Goal: Task Accomplishment & Management: Use online tool/utility

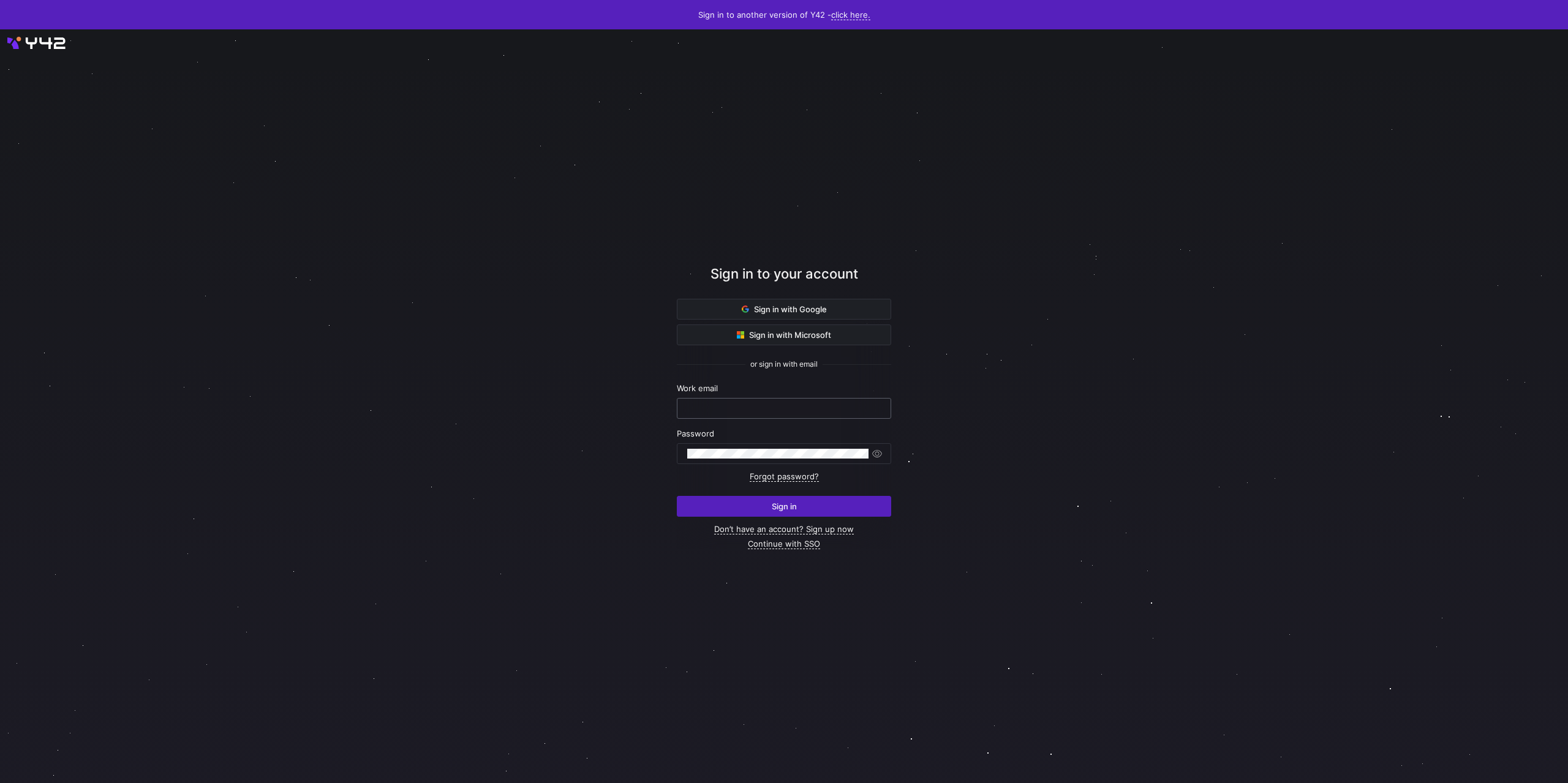
click at [736, 406] on input "text" at bounding box center [784, 408] width 193 height 10
type input "[PERSON_NAME][EMAIL_ADDRESS][DOMAIN_NAME]"
click at [677, 496] on button "Sign in" at bounding box center [784, 506] width 214 height 21
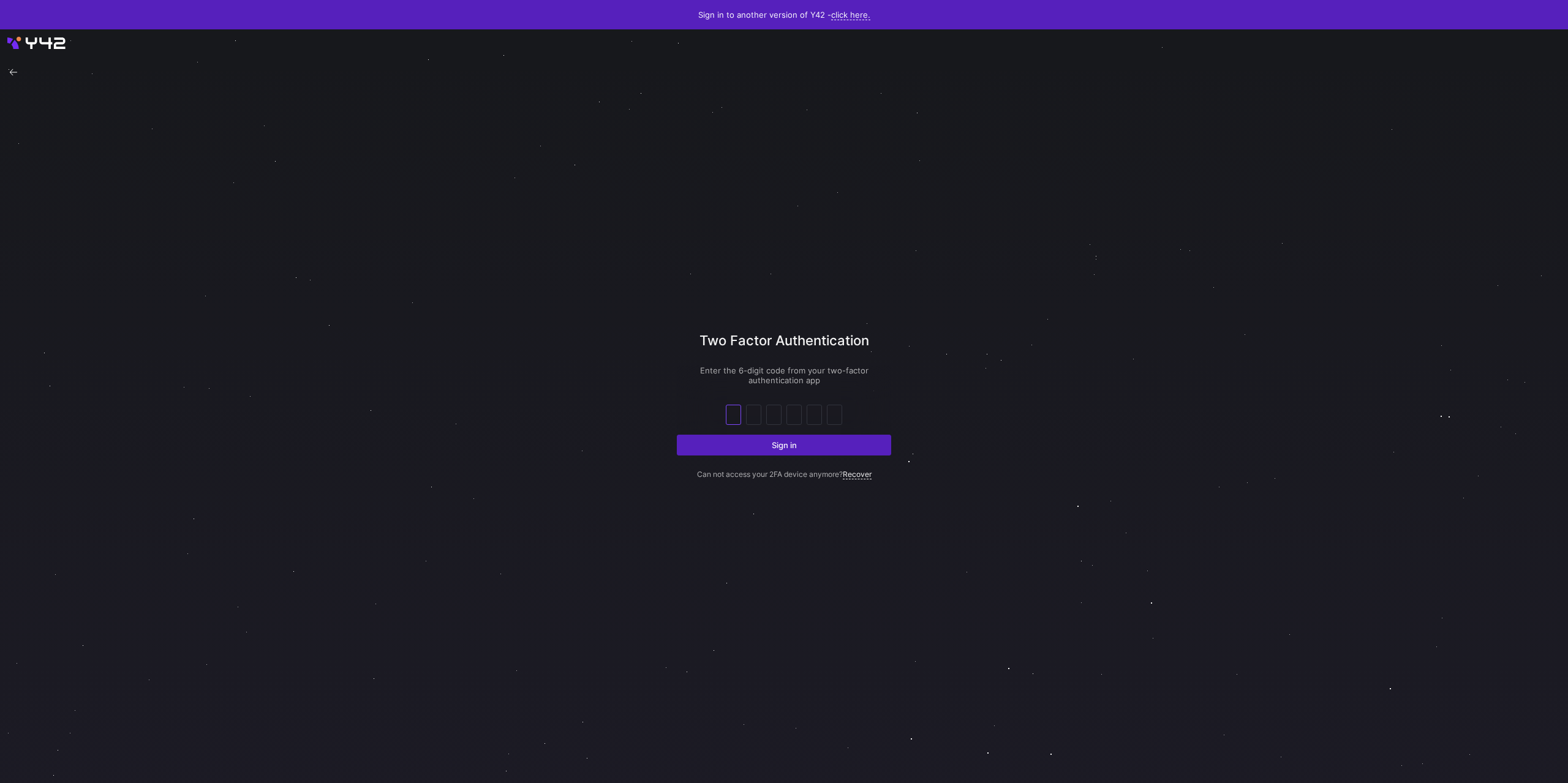
type input "0"
type input "5"
type input "2"
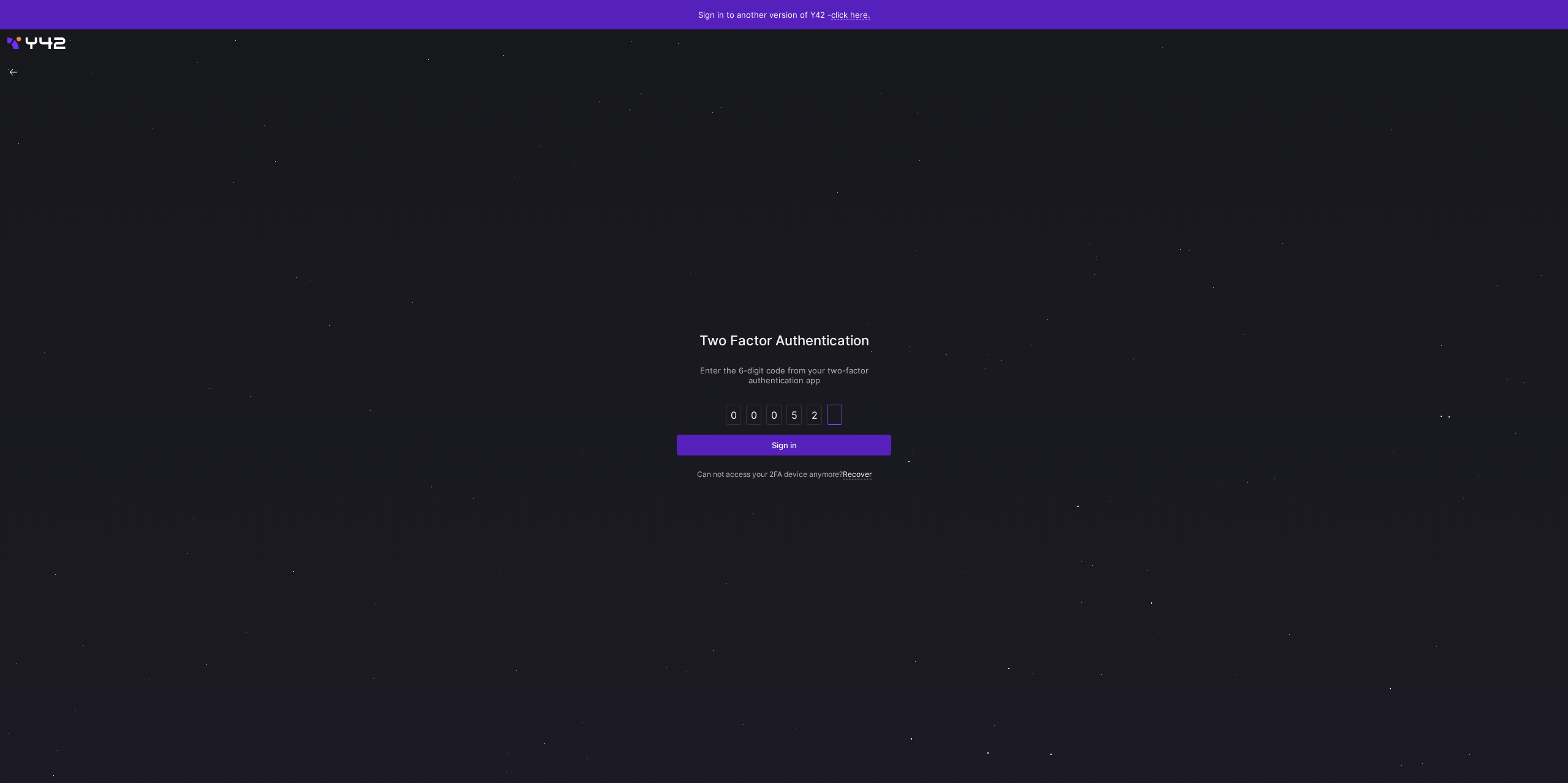
type input "1"
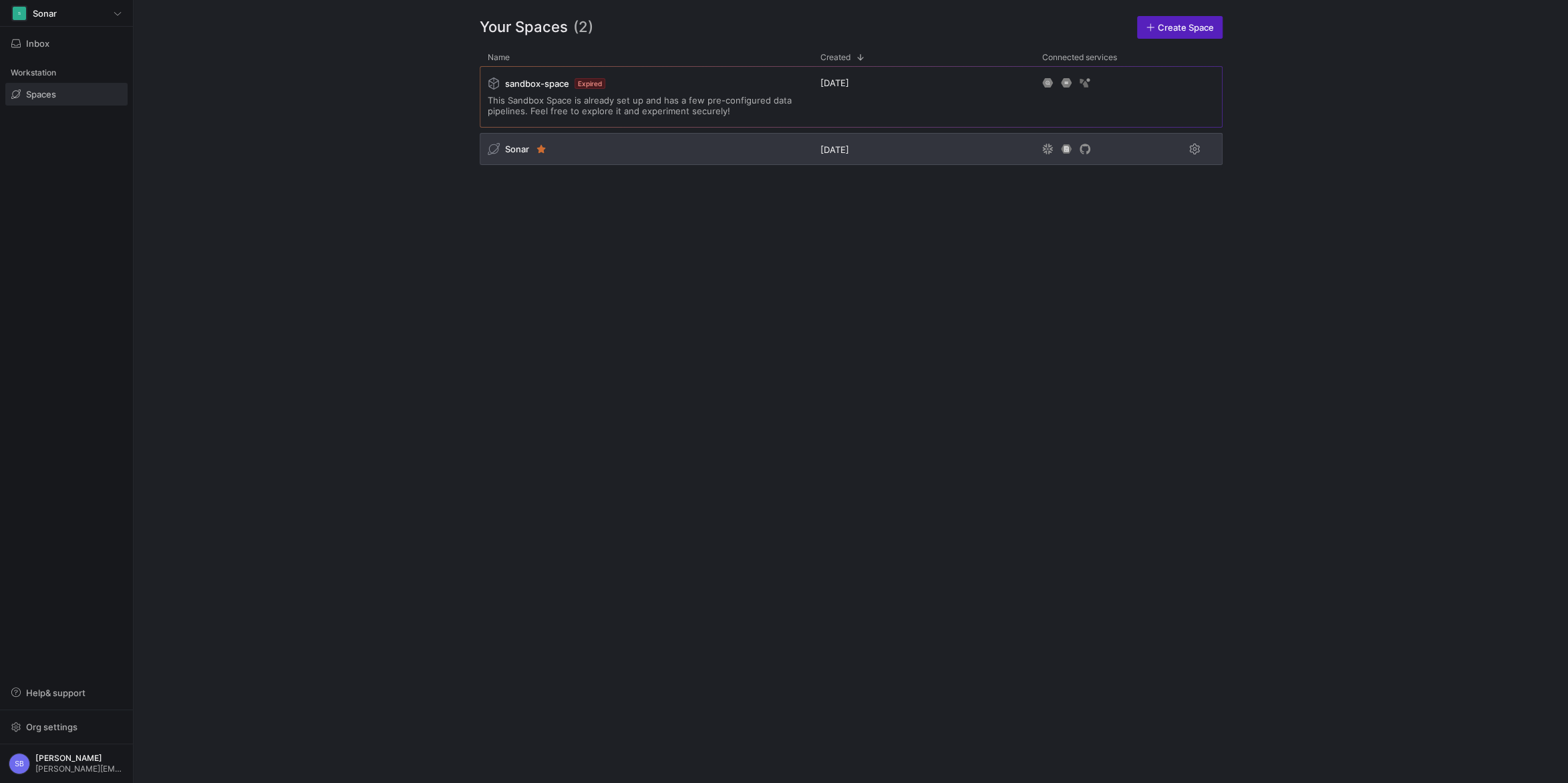
click at [509, 143] on div "Sonar" at bounding box center [518, 149] width 60 height 13
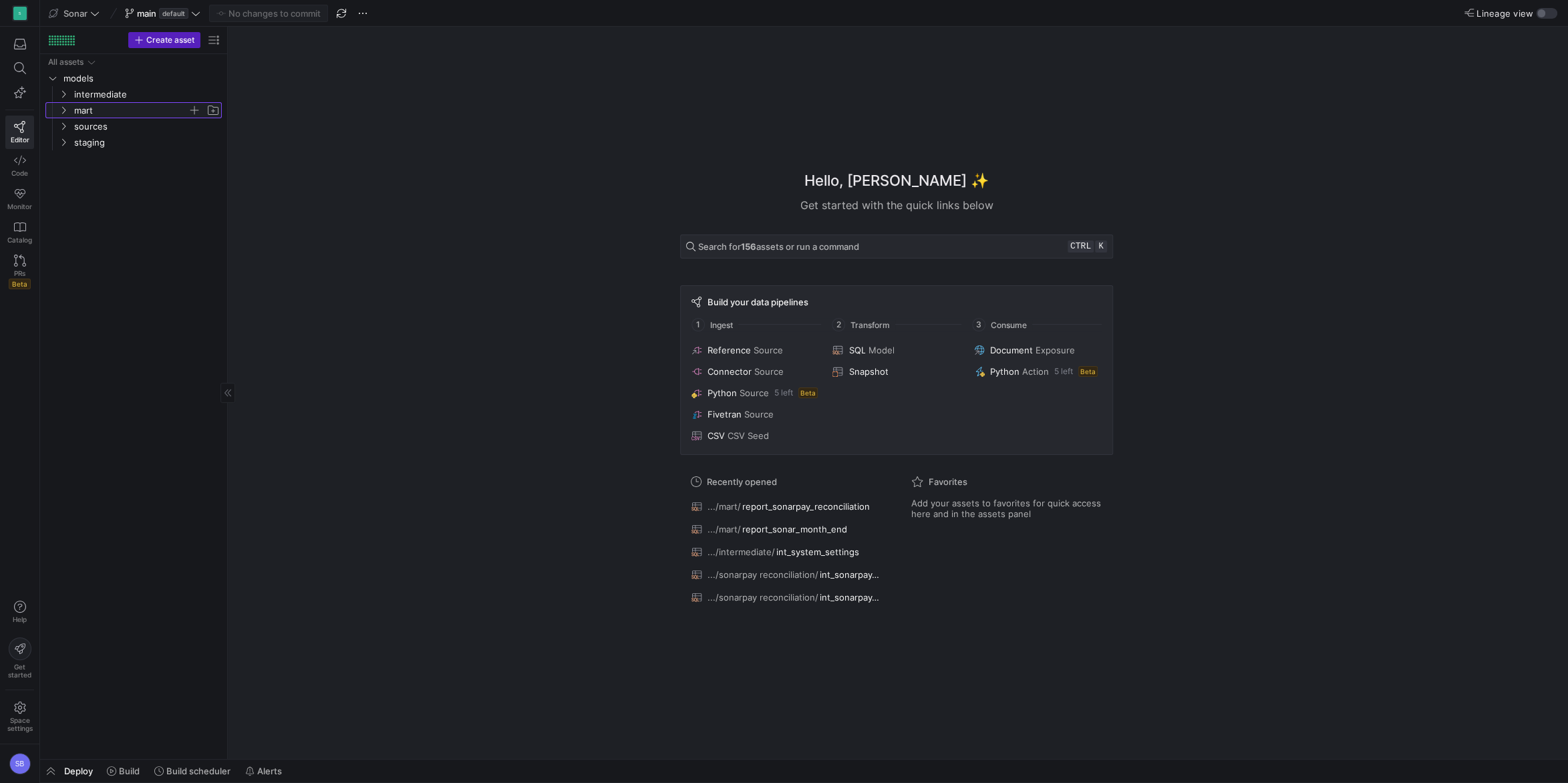
click at [95, 111] on span "mart" at bounding box center [131, 111] width 113 height 16
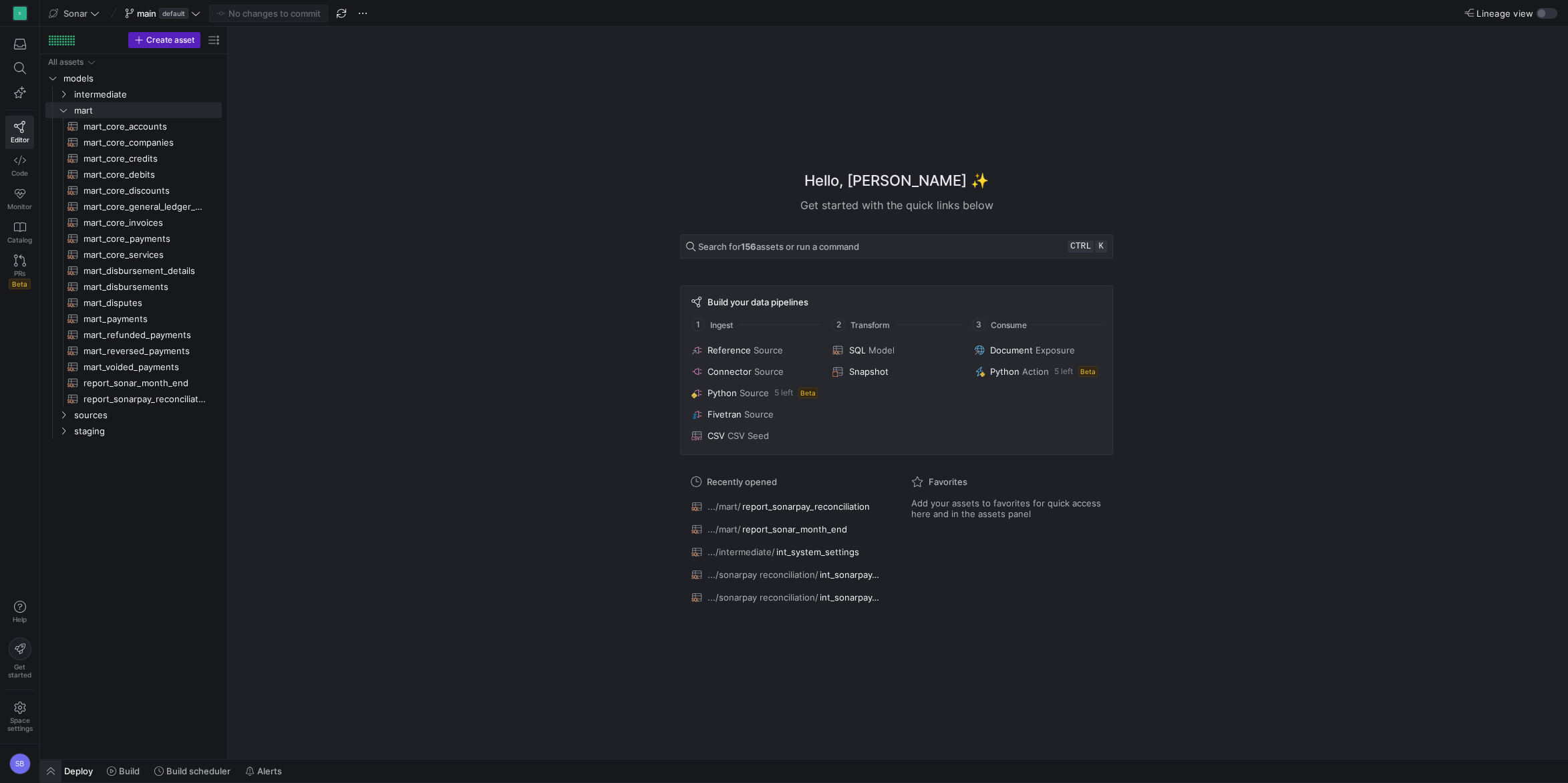
click at [58, 766] on span "button" at bounding box center [50, 770] width 21 height 23
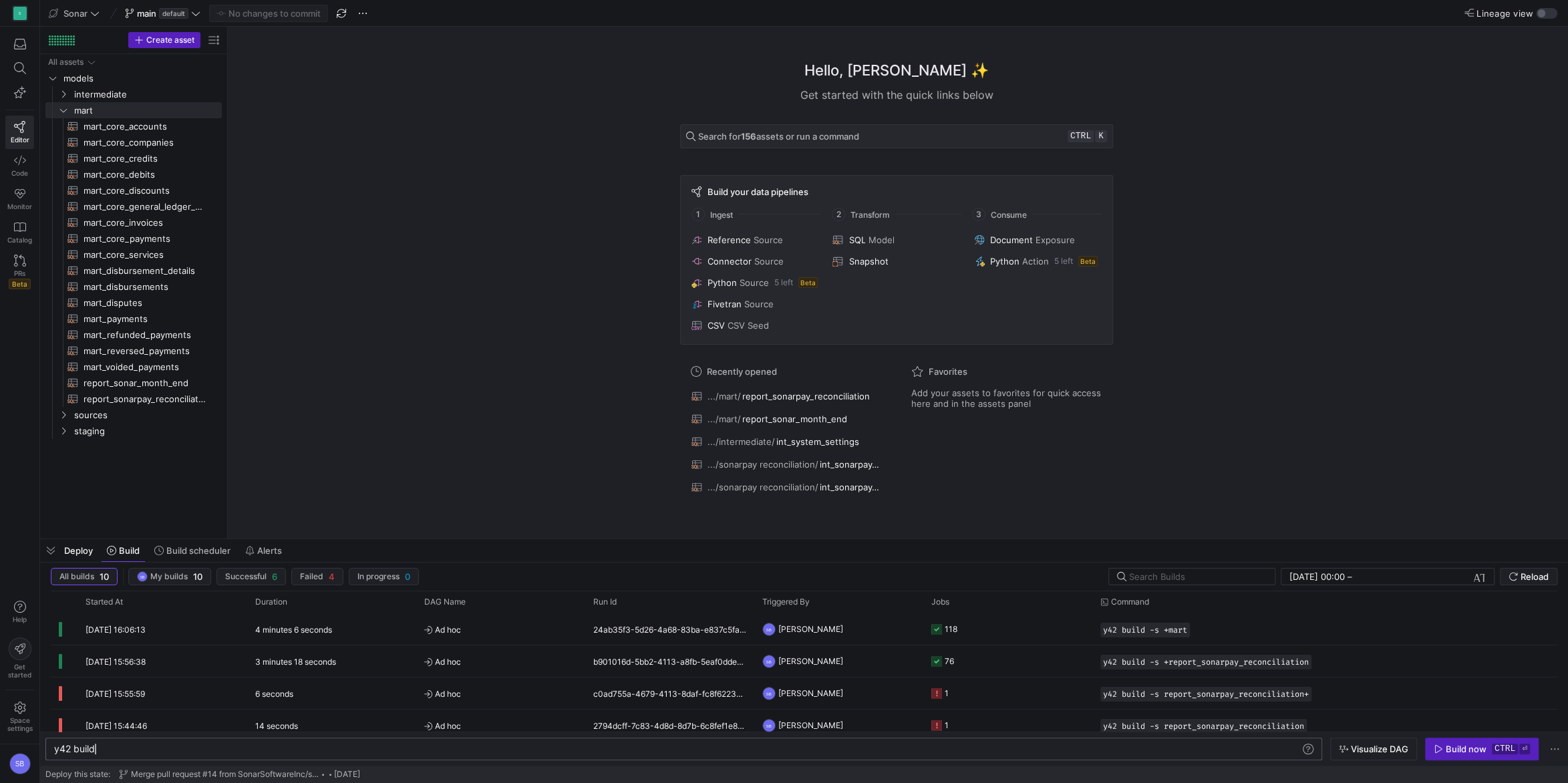
click at [309, 752] on div "y42 build" at bounding box center [678, 749] width 1247 height 11
click at [182, 549] on span "Build scheduler" at bounding box center [198, 550] width 64 height 11
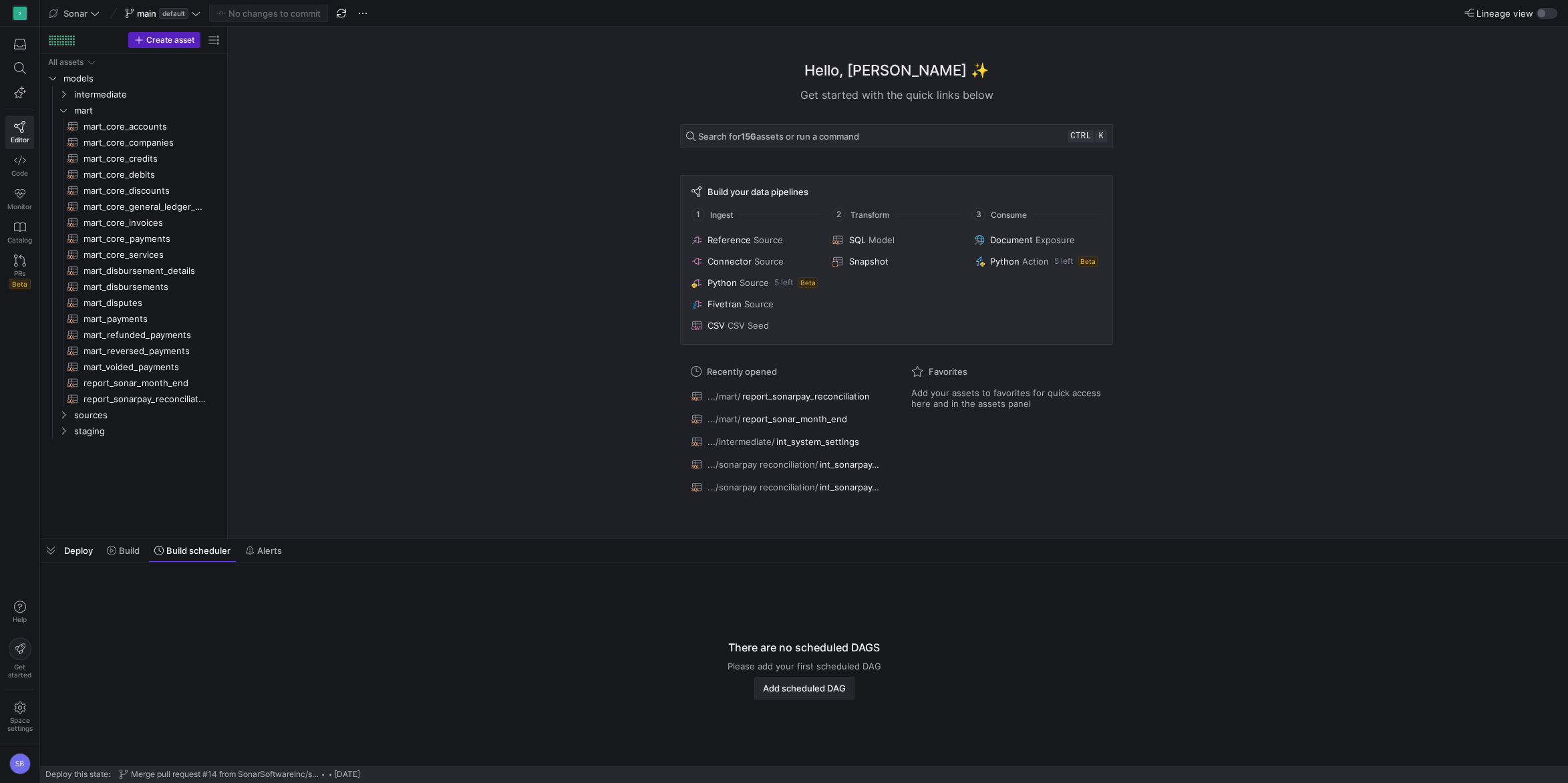
click at [777, 693] on span "Add scheduled DAG" at bounding box center [804, 688] width 83 height 11
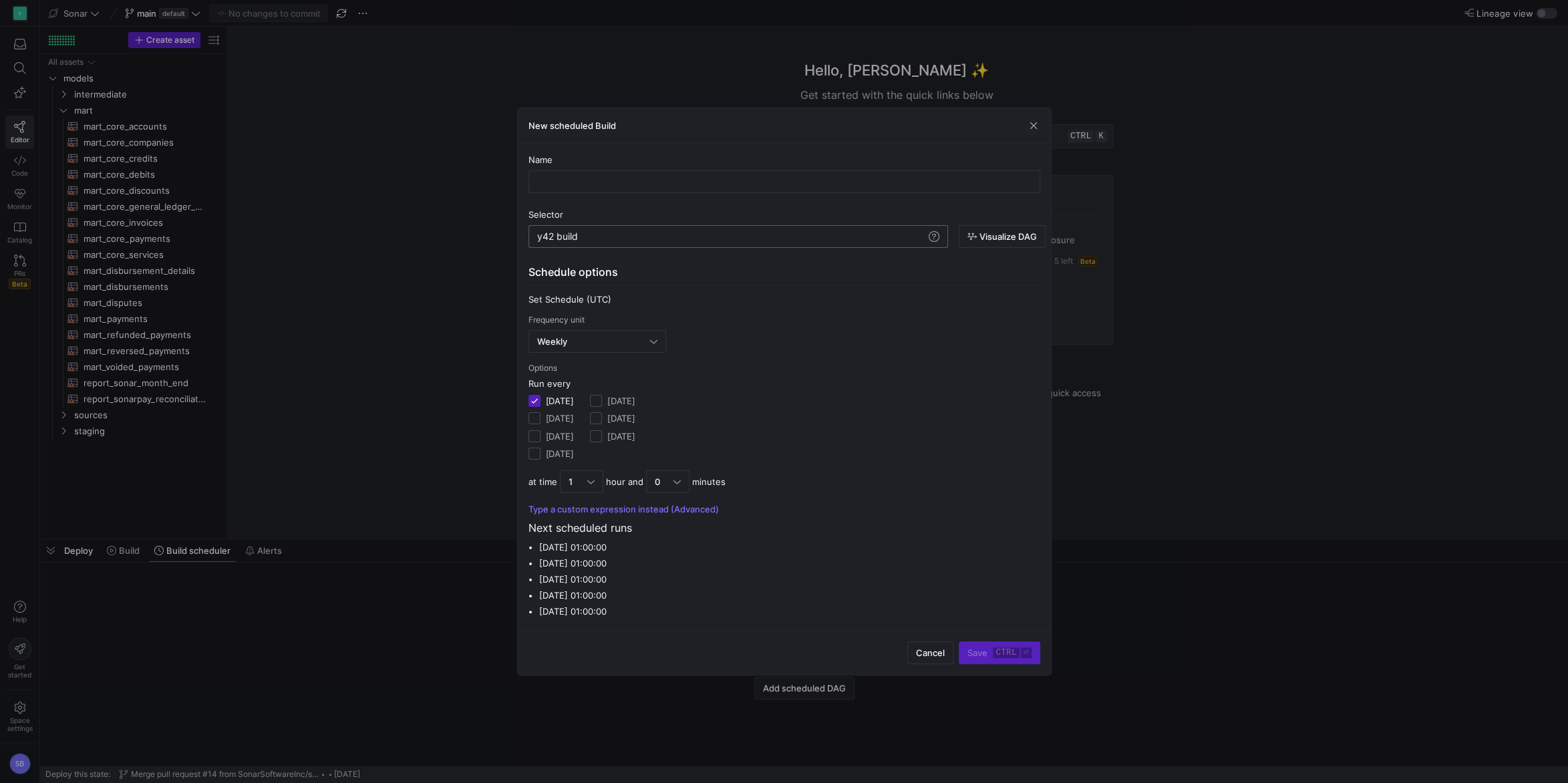
click at [594, 236] on div "y42 build" at bounding box center [731, 237] width 389 height 11
click at [1038, 120] on span "button" at bounding box center [1033, 125] width 13 height 13
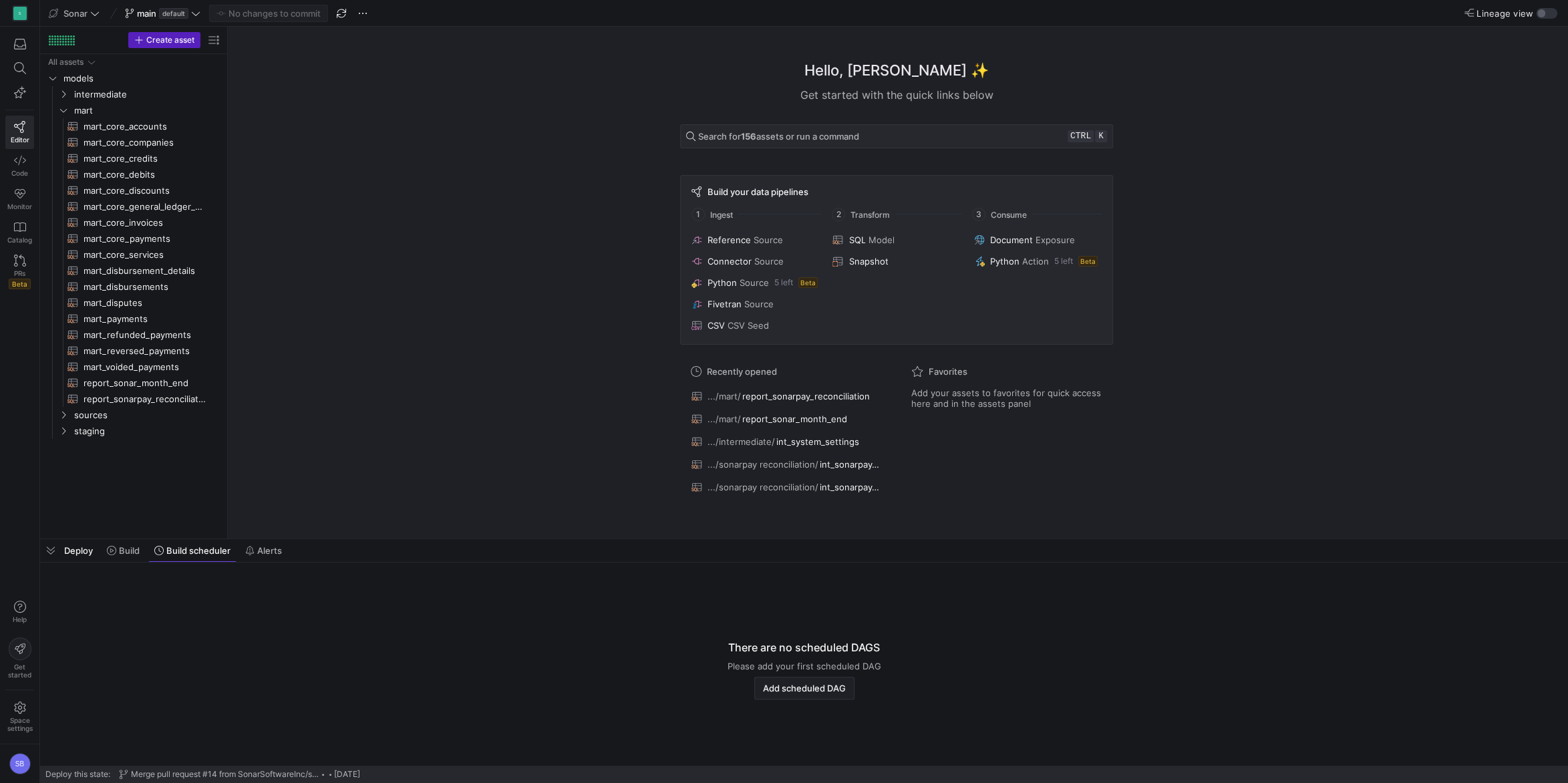
click at [76, 552] on span "Deploy" at bounding box center [78, 550] width 28 height 11
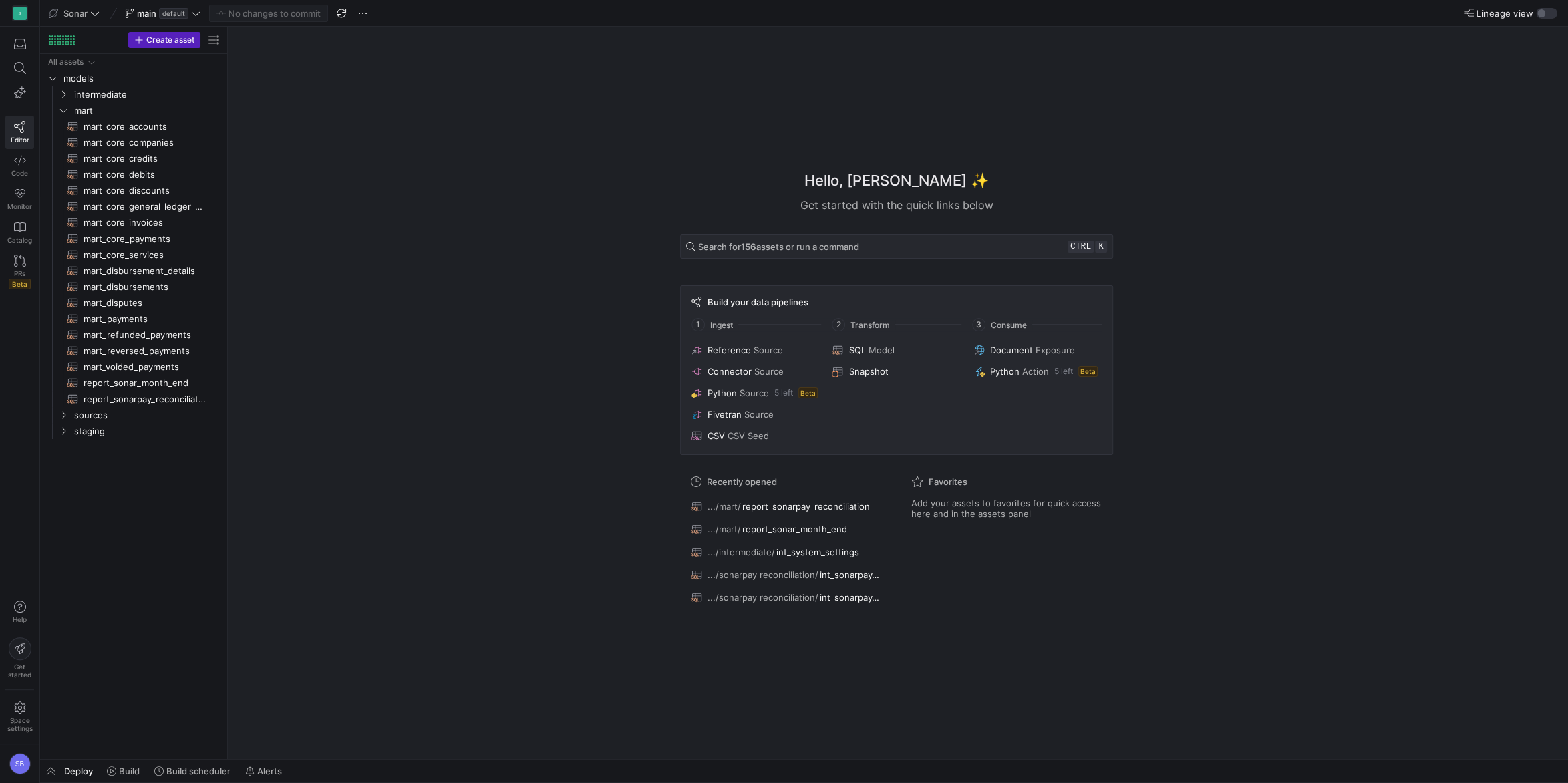
click at [75, 766] on span "Deploy" at bounding box center [78, 771] width 28 height 11
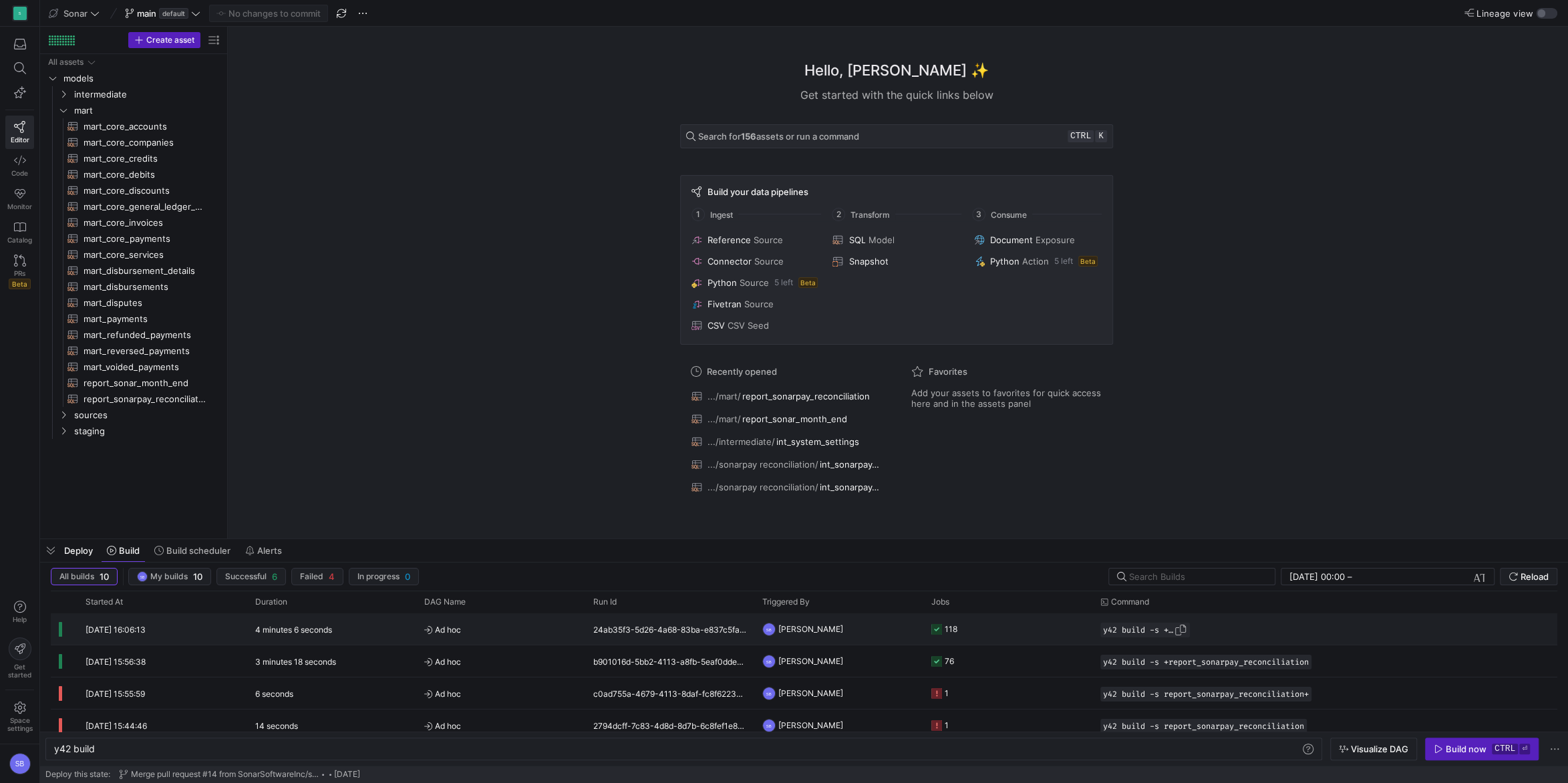
click at [1182, 629] on span "button" at bounding box center [1180, 630] width 13 height 13
click at [175, 554] on span "Build scheduler" at bounding box center [198, 550] width 64 height 11
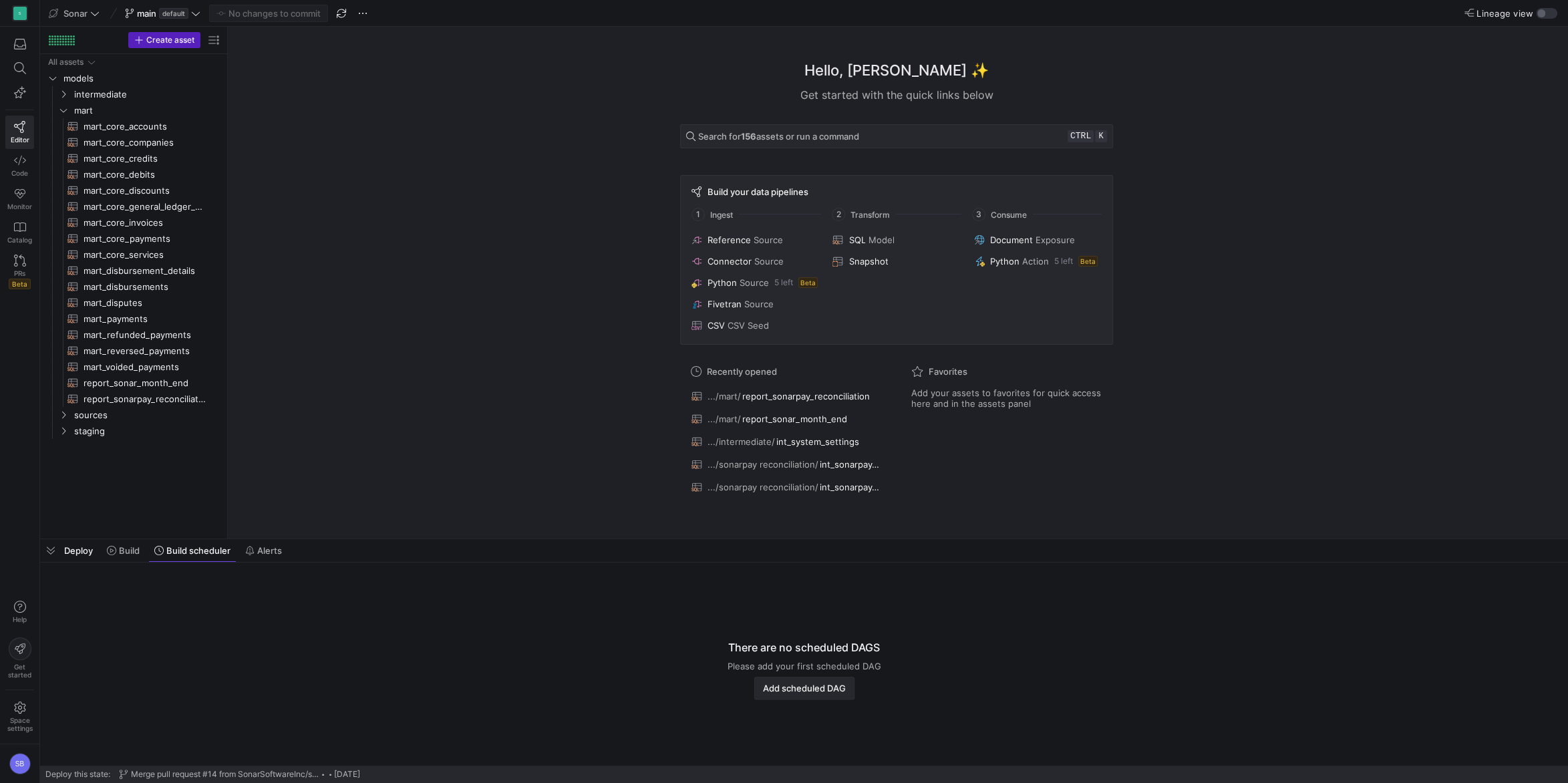
click at [789, 699] on span "button" at bounding box center [804, 688] width 99 height 21
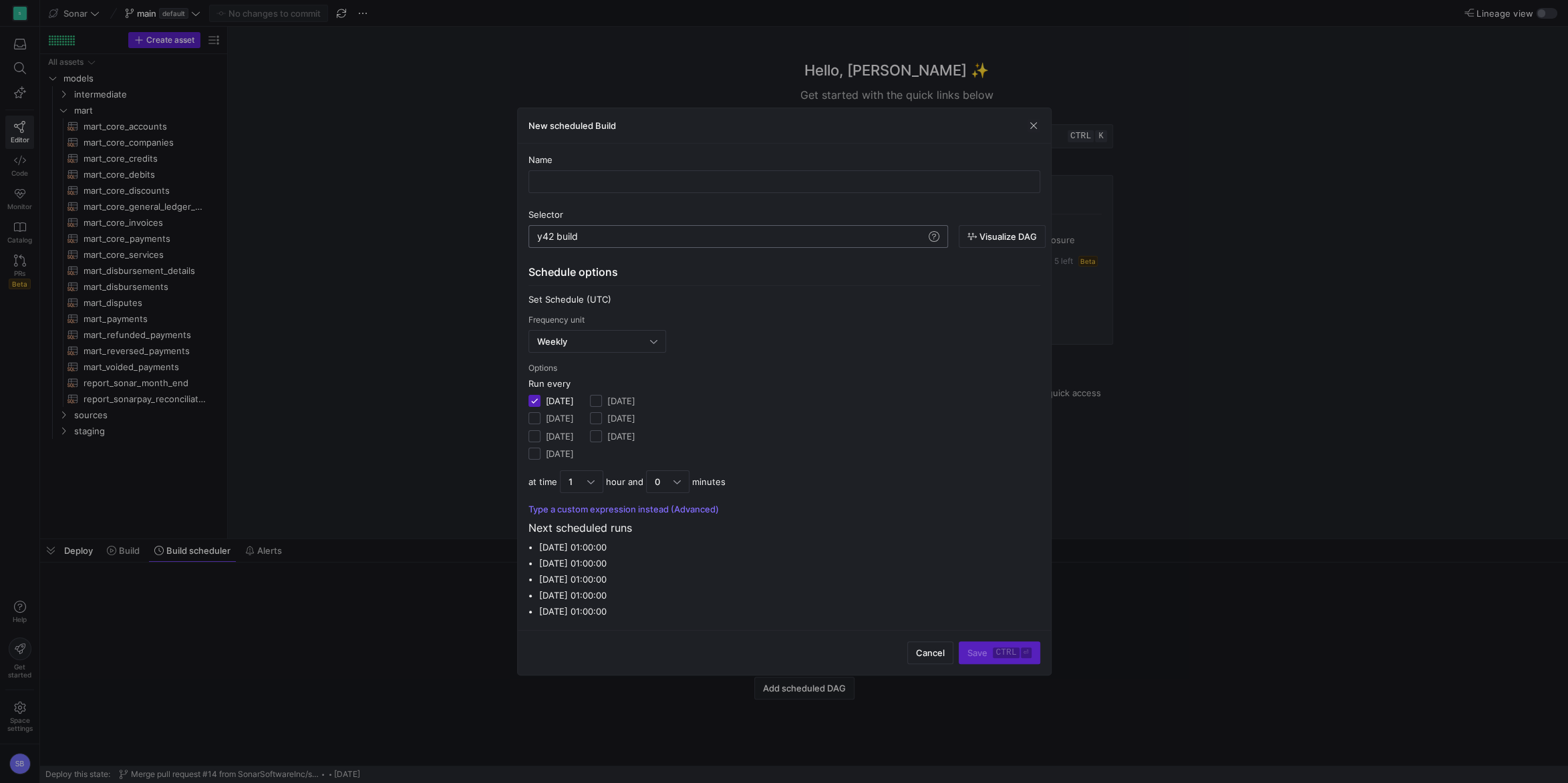
click at [602, 236] on div "y42 build" at bounding box center [731, 237] width 389 height 11
click at [597, 184] on input "text" at bounding box center [784, 182] width 489 height 11
type input "daily_build"
click at [650, 340] on div at bounding box center [653, 342] width 7 height 11
click at [646, 340] on div at bounding box center [784, 391] width 1568 height 783
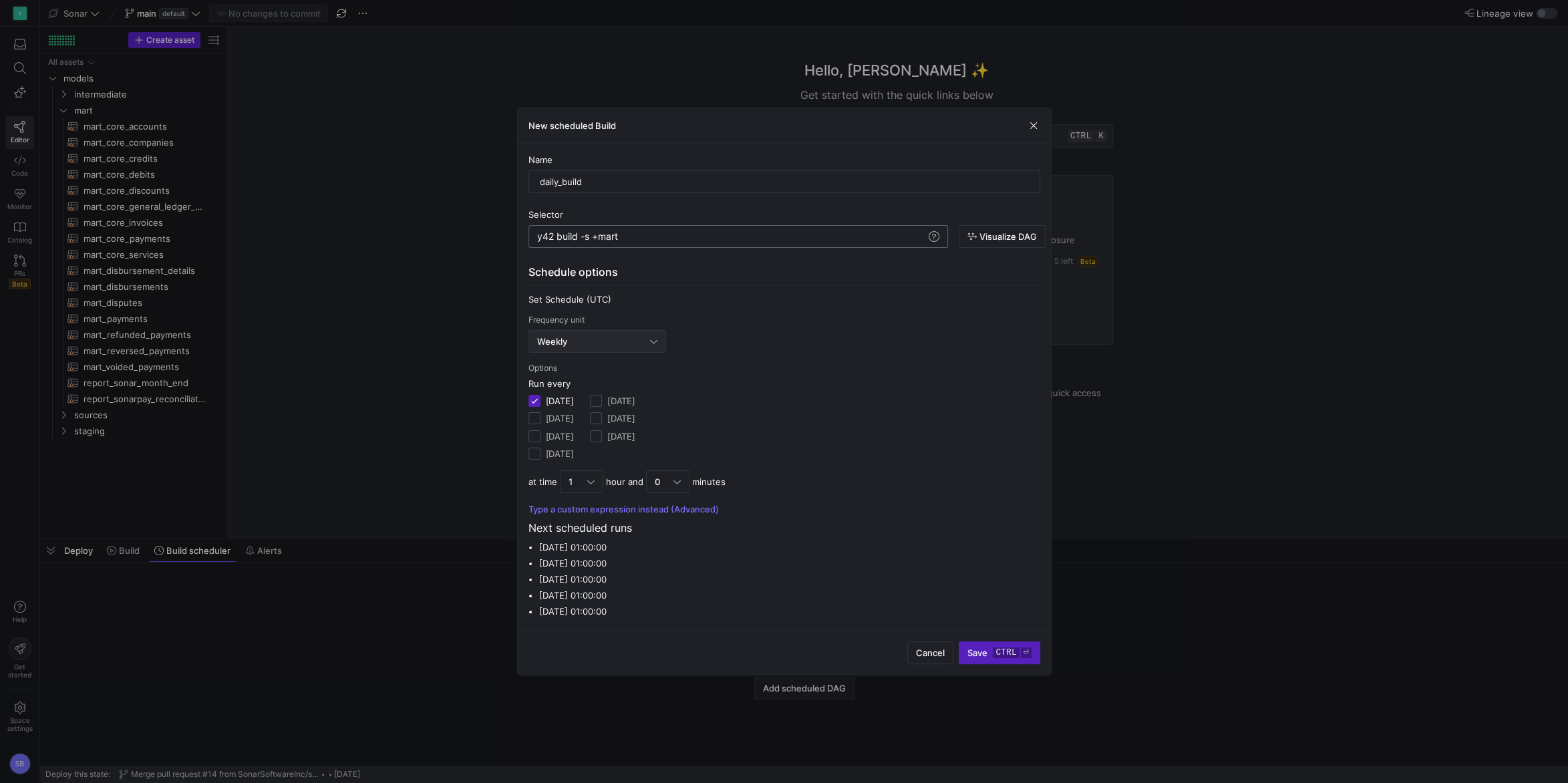
click at [624, 336] on div "Weekly" at bounding box center [593, 342] width 113 height 11
click at [624, 335] on div at bounding box center [784, 391] width 1568 height 783
click at [623, 336] on div "Weekly" at bounding box center [593, 342] width 113 height 11
click at [551, 407] on span "Daily" at bounding box center [597, 408] width 126 height 11
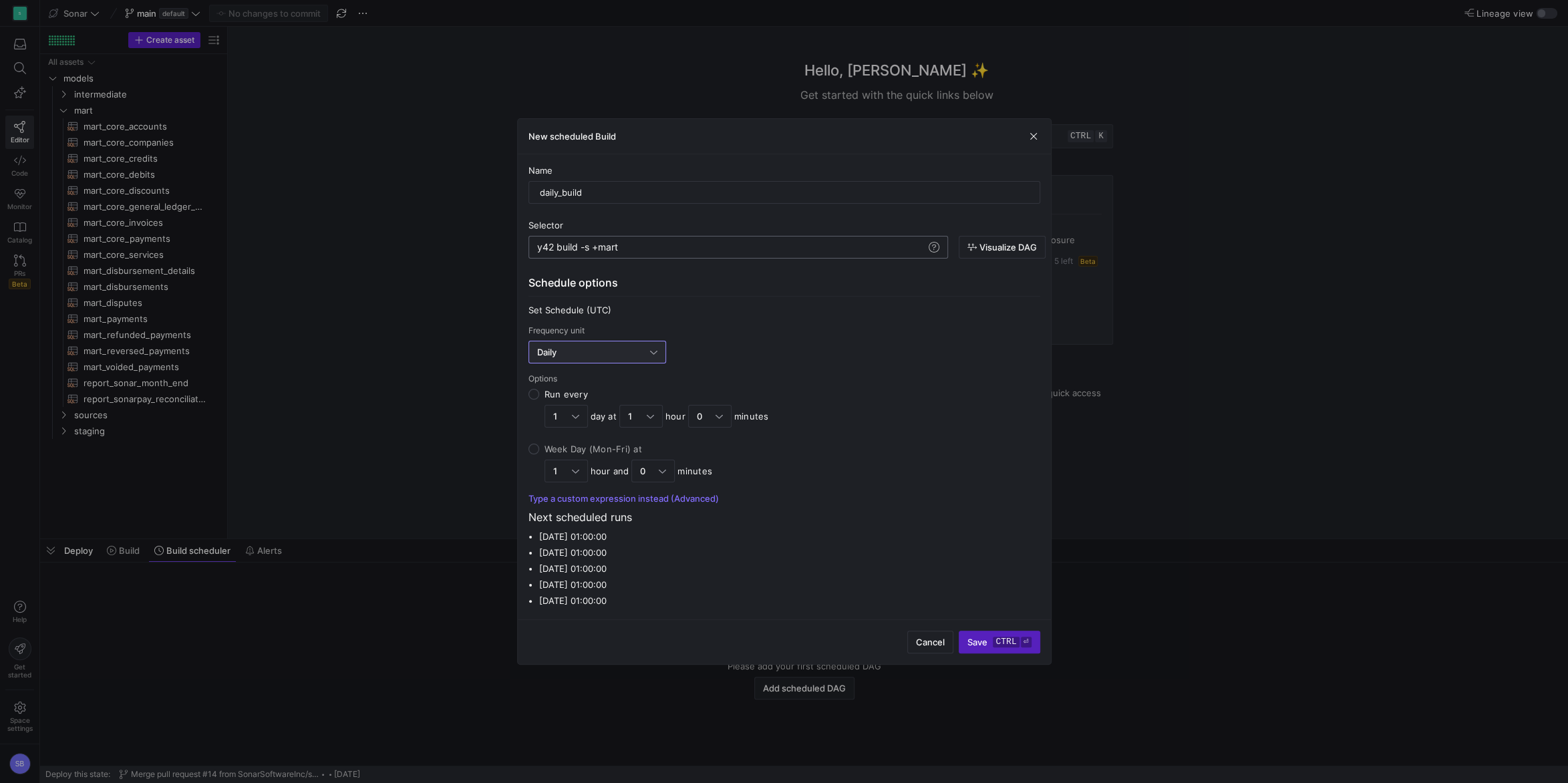
click at [527, 451] on div "Name daily_build Selector y42 build -s +mart y42 build -s +mart Visualize DAG S…" at bounding box center [784, 386] width 533 height 465
click at [532, 448] on input "Week Day (Mon-Fri) at 1 hour and 0 minutes" at bounding box center [534, 449] width 11 height 11
radio input "true"
click at [570, 467] on div "1" at bounding box center [563, 471] width 19 height 11
click at [539, 454] on input "Week Day (Mon-Fri) at 1 hour and 0 minutes" at bounding box center [534, 449] width 11 height 11
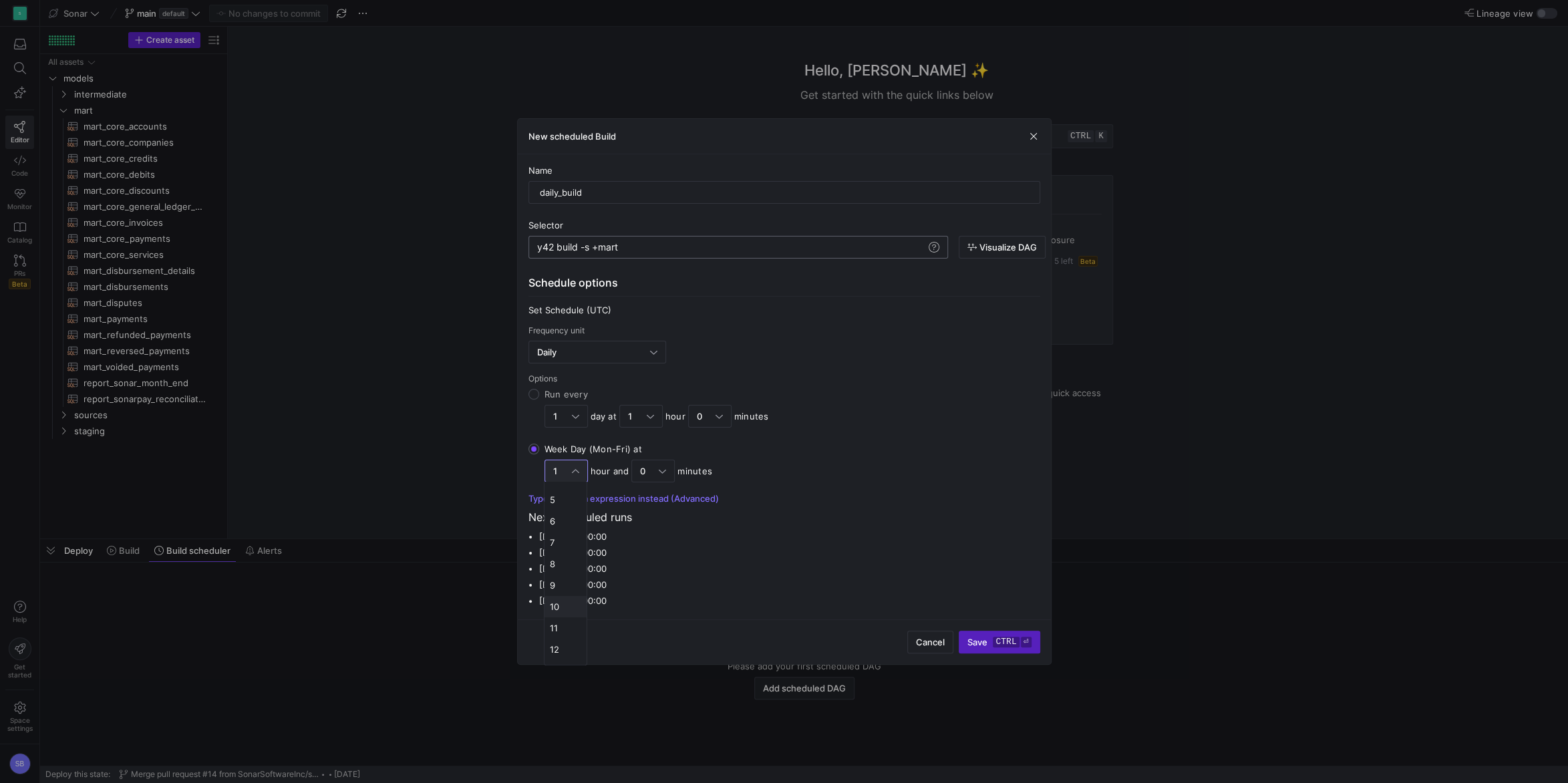
scroll to position [125, 0]
click at [566, 599] on mat-option "11" at bounding box center [565, 604] width 42 height 21
click at [560, 475] on span "11" at bounding box center [557, 471] width 8 height 11
click at [539, 454] on input "Week Day (Mon-Fri) at 11 hours and 0 minutes" at bounding box center [534, 449] width 11 height 11
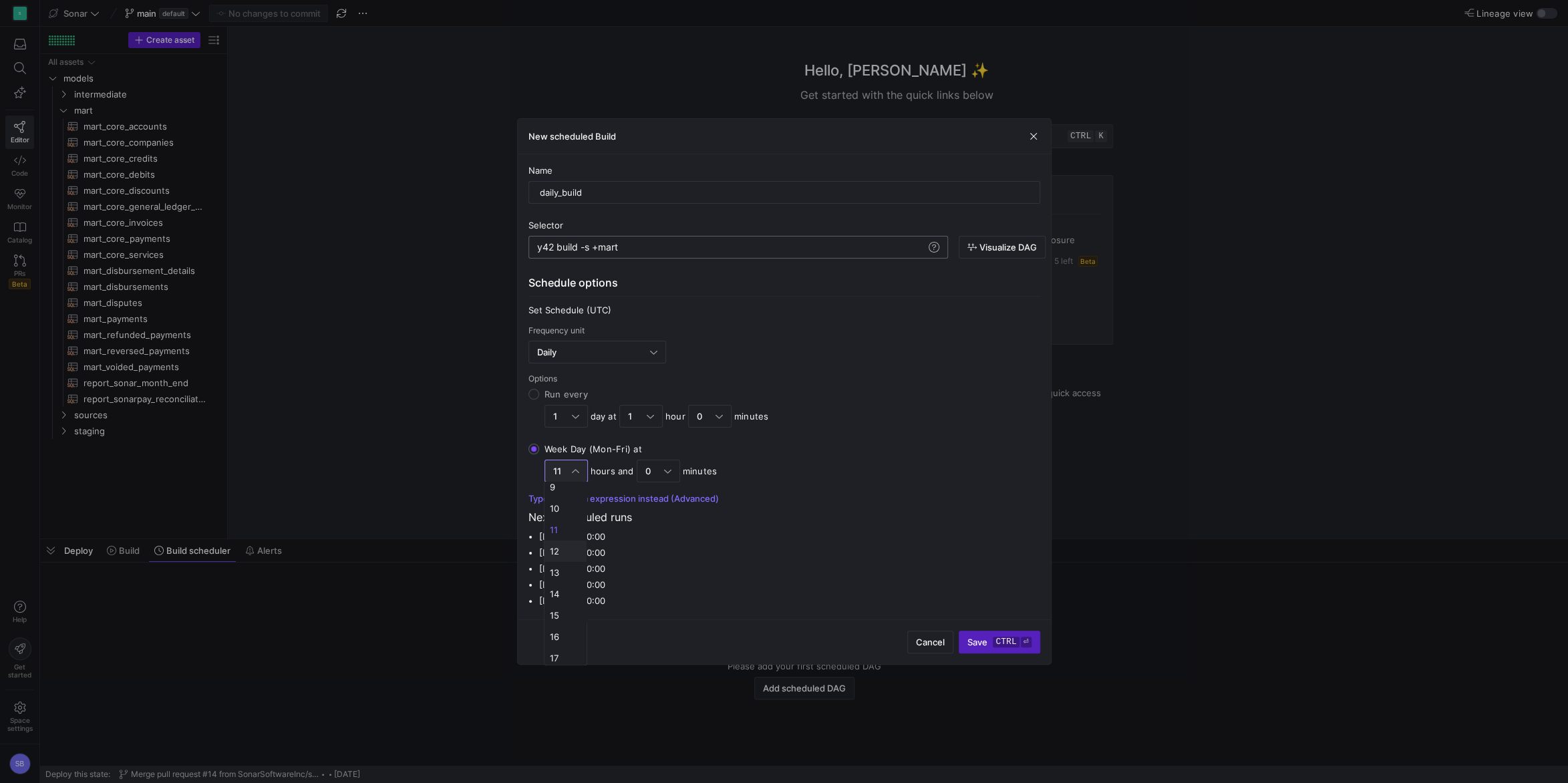
click at [563, 554] on span "12" at bounding box center [565, 551] width 31 height 11
click at [571, 471] on div at bounding box center [575, 471] width 7 height 11
click at [539, 454] on input "Week Day (Mon-Fri) at 12 hours and 0 minutes" at bounding box center [534, 449] width 11 height 11
click at [568, 467] on div at bounding box center [784, 391] width 1568 height 783
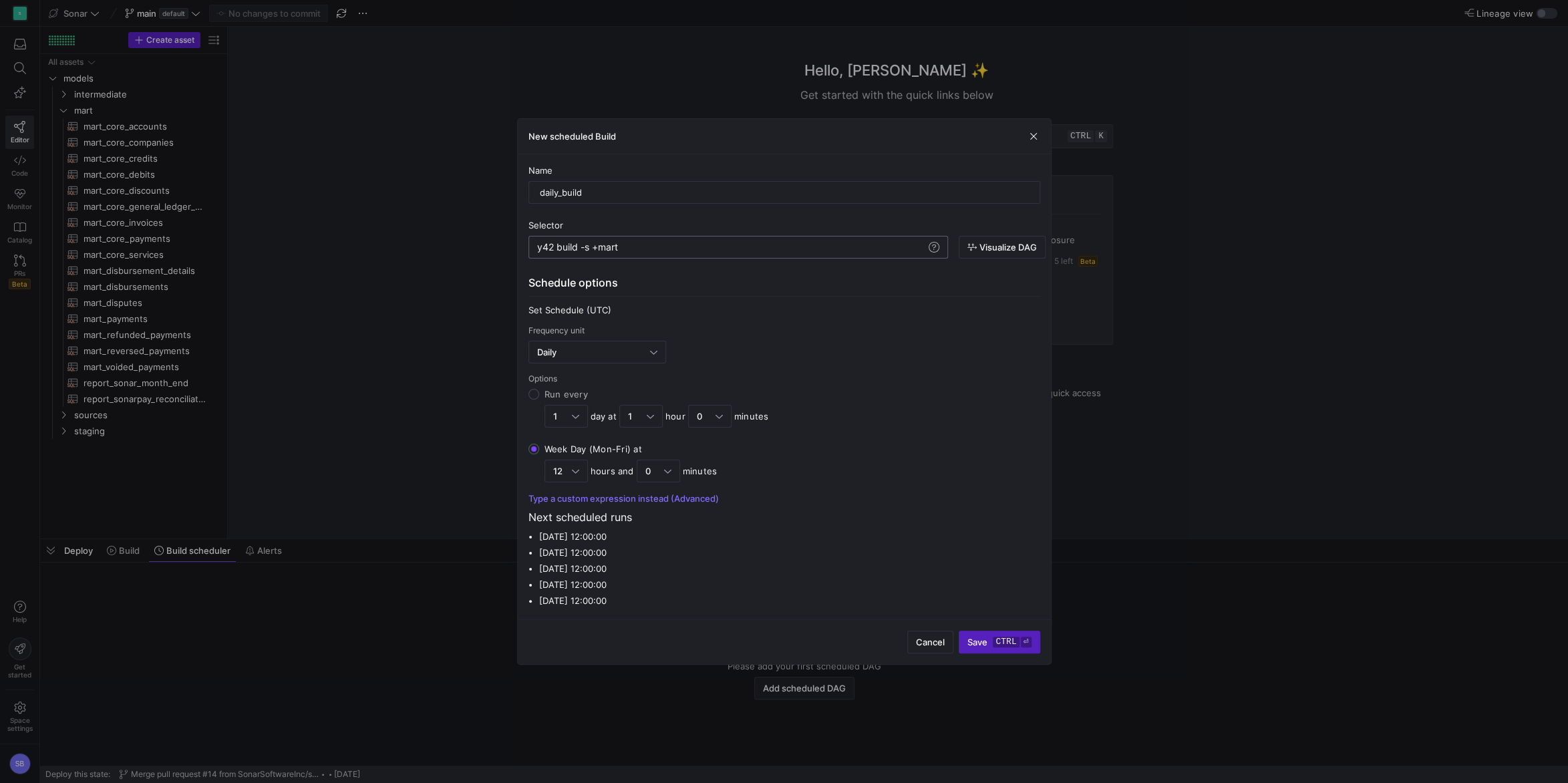
click at [646, 593] on li "Friday, 22 August 2025 at 12:00:00" at bounding box center [790, 600] width 501 height 16
click at [984, 644] on span "Save ctrl ⏎" at bounding box center [999, 642] width 64 height 11
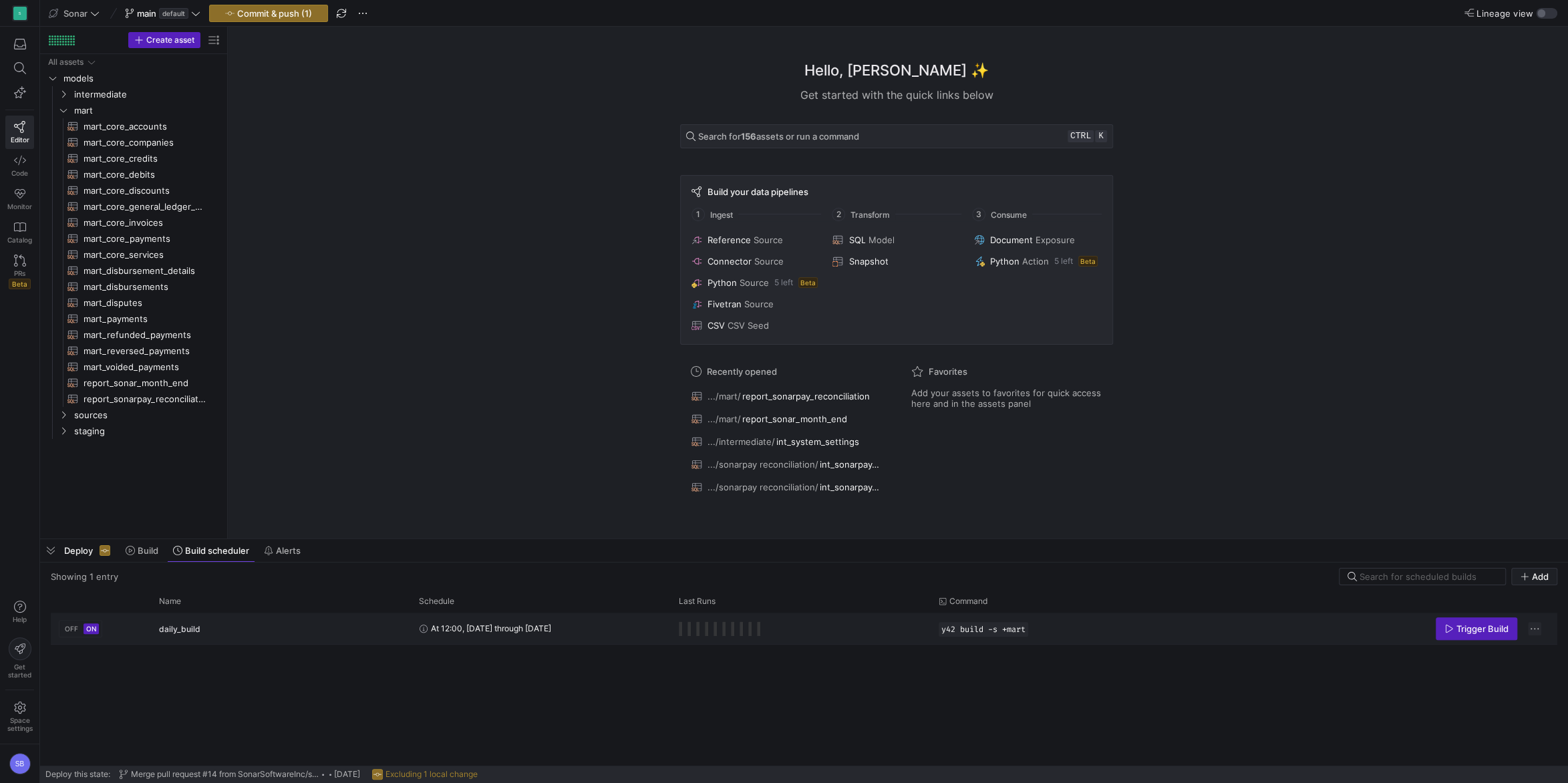
click at [1540, 627] on span "Press SPACE to select this row." at bounding box center [1534, 628] width 13 height 13
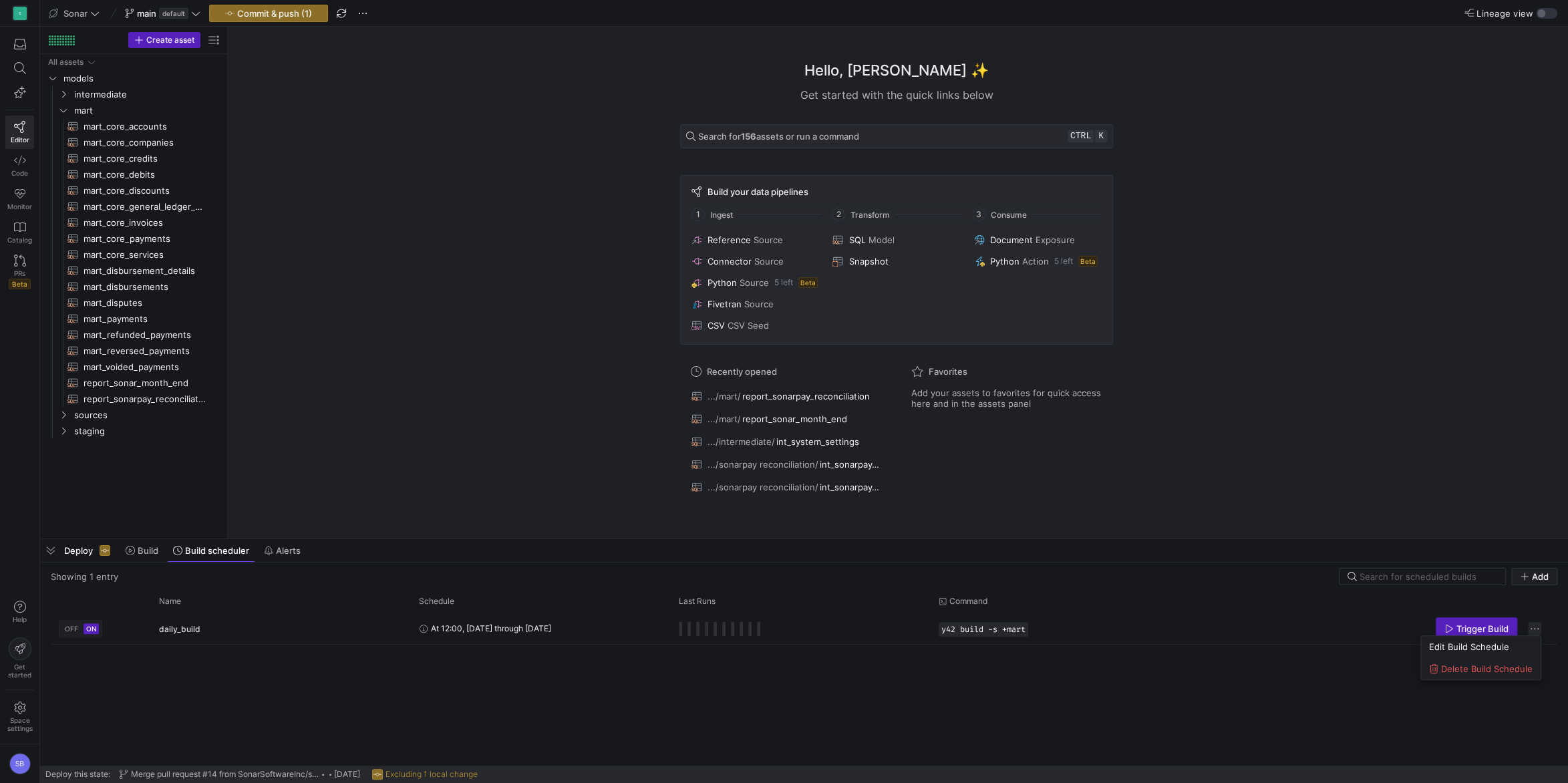
click at [1540, 627] on div at bounding box center [784, 391] width 1568 height 783
click at [283, 16] on span "Commit & push (1)" at bounding box center [274, 13] width 75 height 11
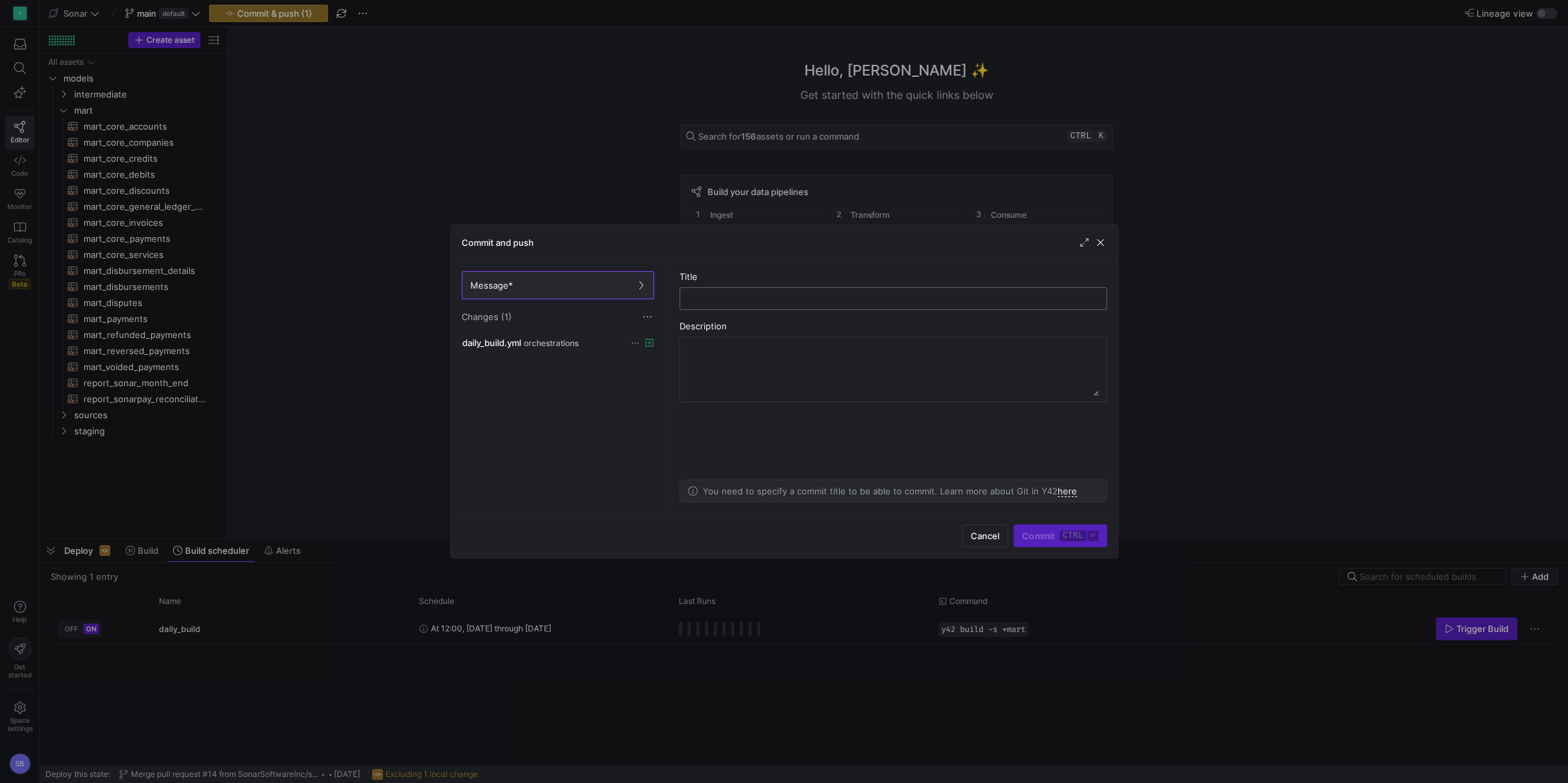
click at [817, 305] on div at bounding box center [893, 298] width 405 height 21
click at [801, 301] on input "text" at bounding box center [893, 299] width 405 height 11
type input "o"
click at [790, 304] on input "setup" at bounding box center [893, 299] width 405 height 11
type input "setup orchestration"
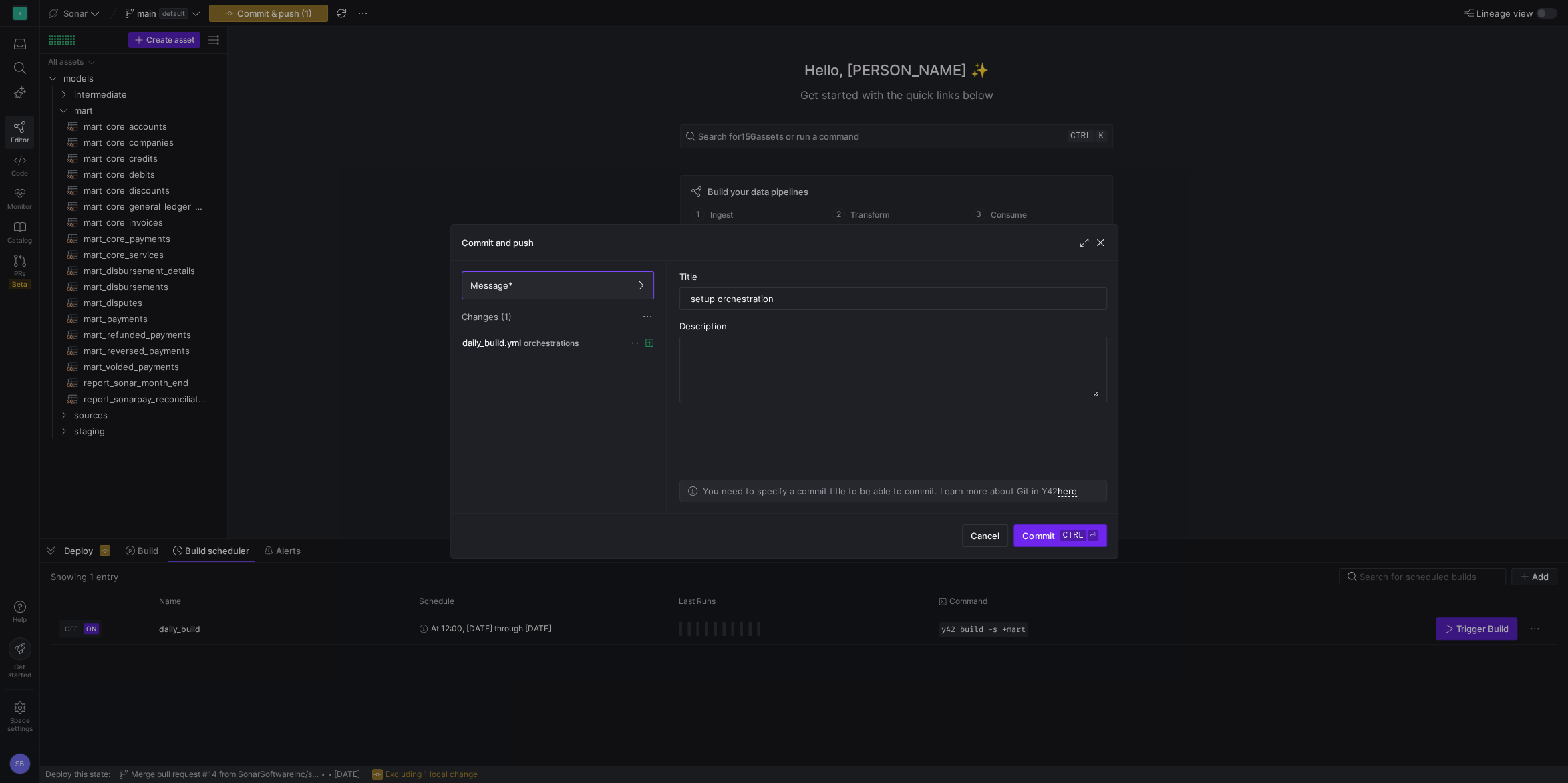
click at [1074, 536] on kbd "ctrl" at bounding box center [1072, 536] width 26 height 11
